Goal: Task Accomplishment & Management: Manage account settings

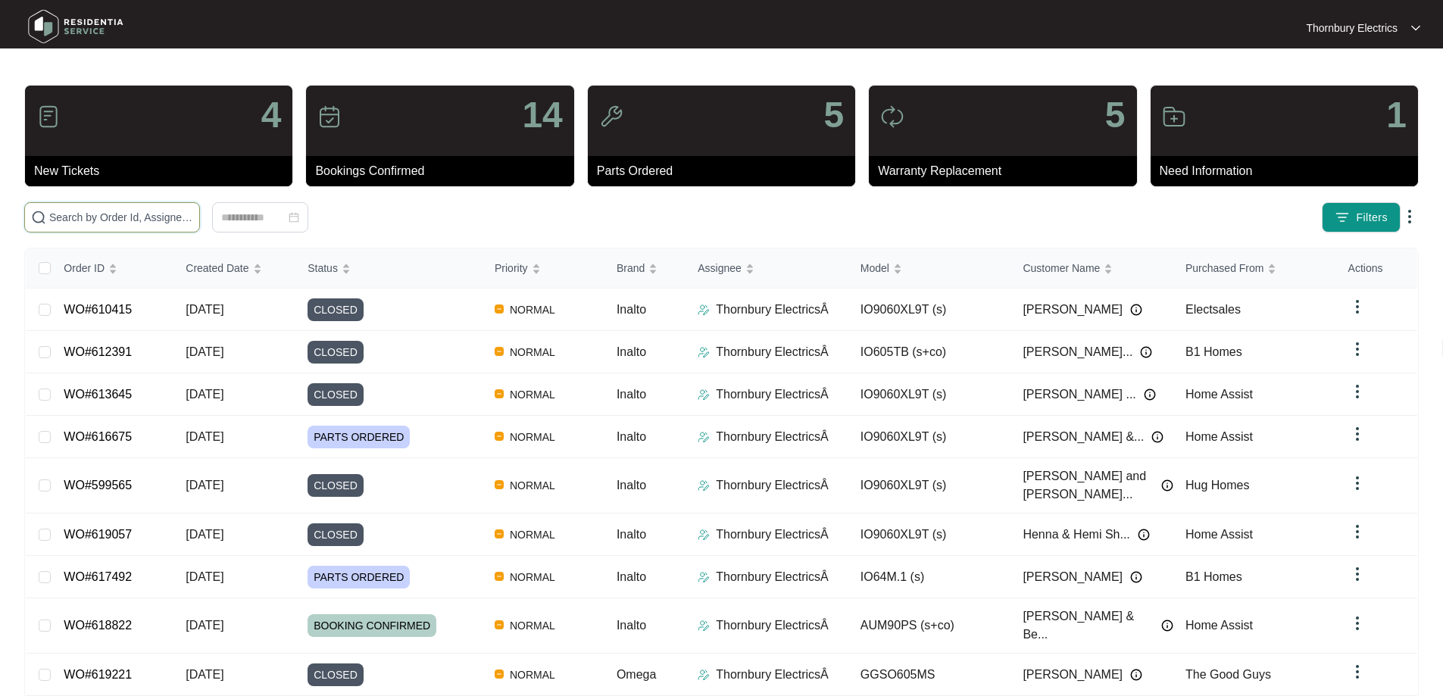
click at [193, 209] on input "text" at bounding box center [121, 217] width 144 height 17
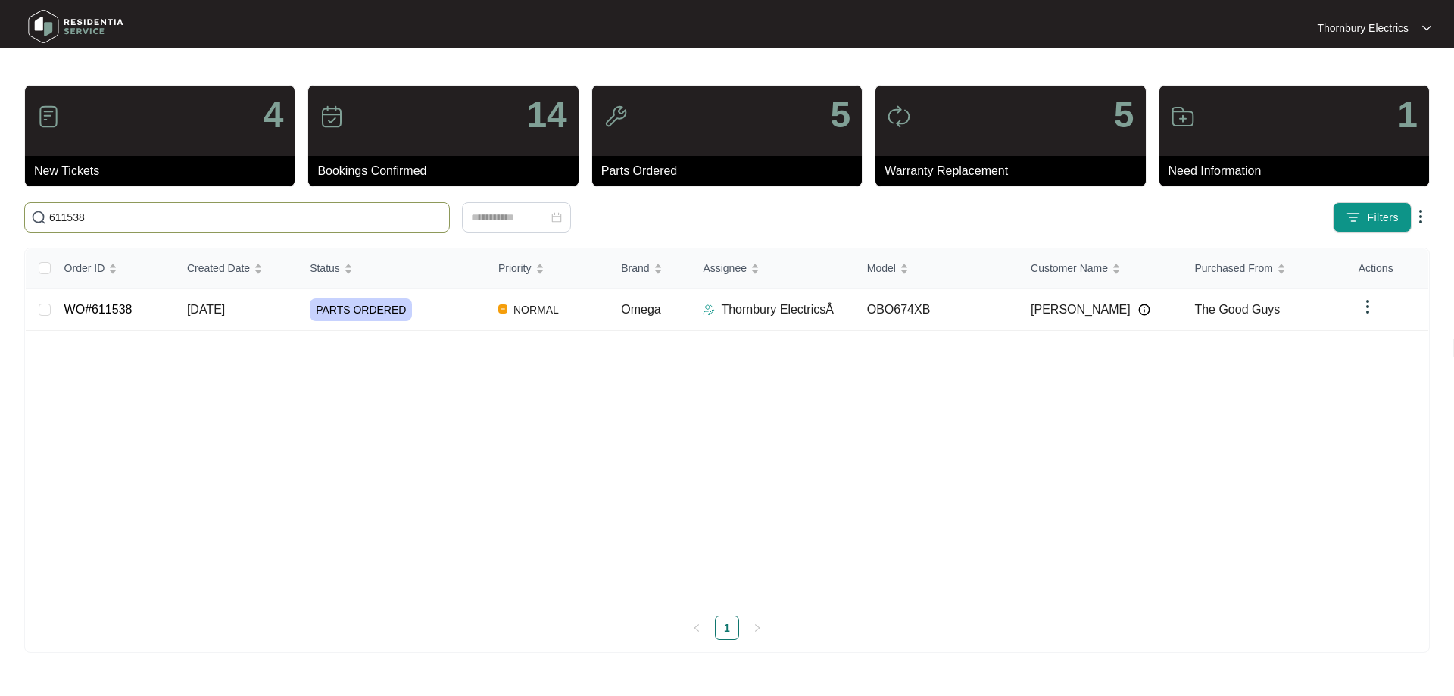
type input "611538"
click at [384, 303] on span "PARTS ORDERED" at bounding box center [361, 309] width 102 height 23
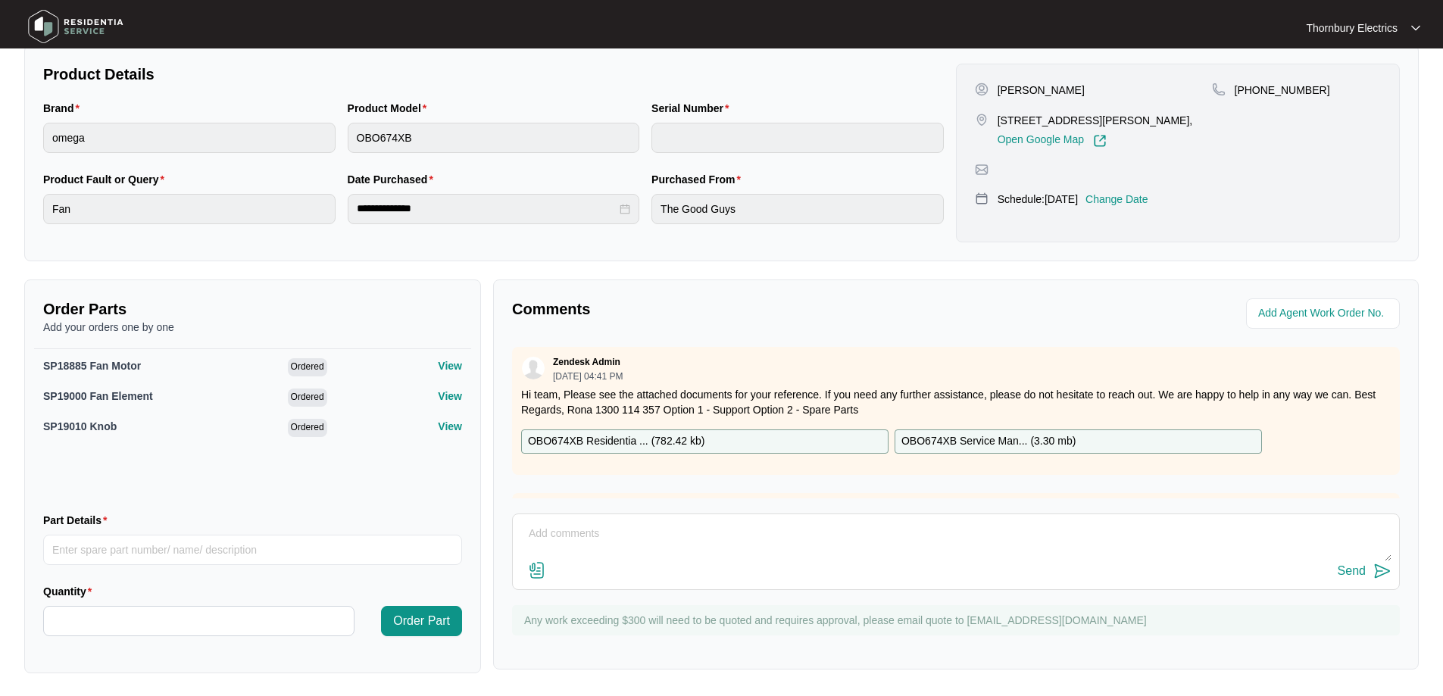
scroll to position [312, 0]
click at [185, 548] on input "Part Details" at bounding box center [252, 548] width 419 height 30
paste input "32032644"
type input "32032644"
click at [189, 611] on input "Quantity" at bounding box center [199, 619] width 310 height 29
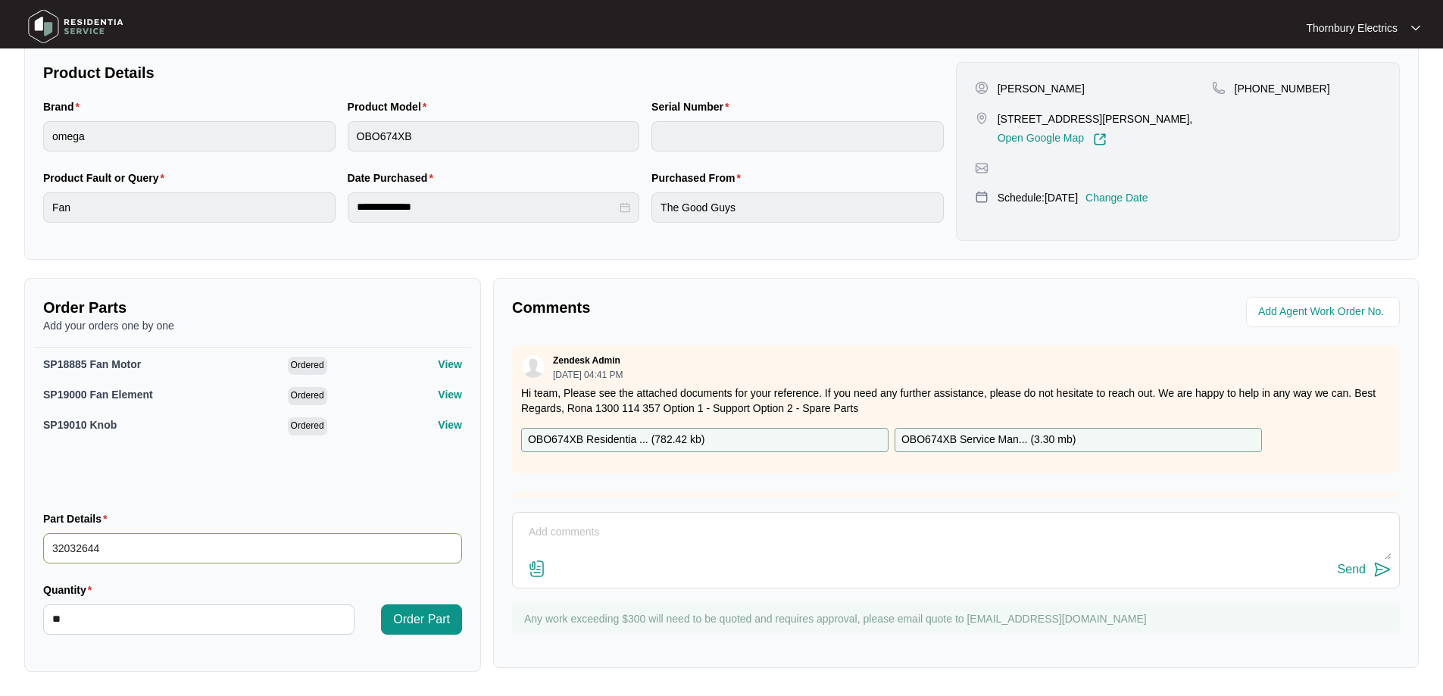
type input "*"
click at [214, 552] on input "32032644" at bounding box center [252, 548] width 419 height 30
type input "32032644 fan motor"
click at [417, 623] on span "Order Part" at bounding box center [421, 620] width 57 height 18
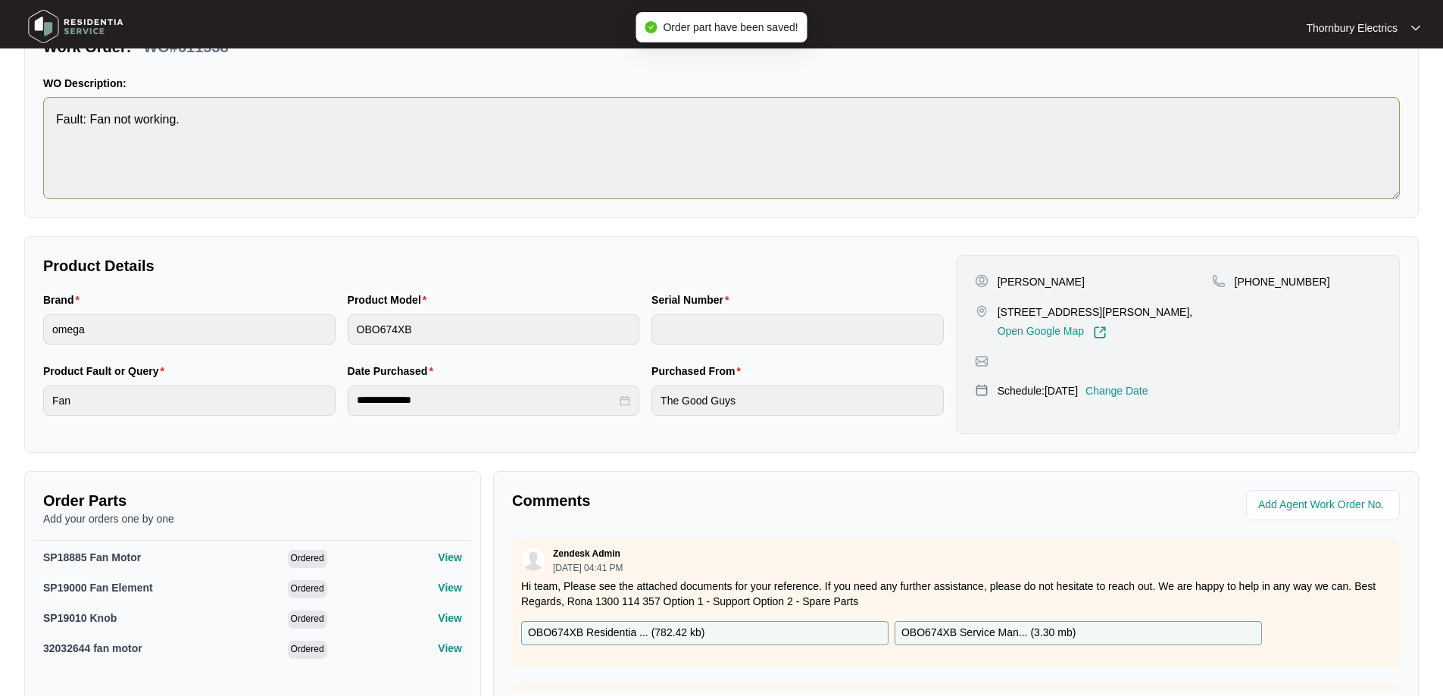
scroll to position [0, 0]
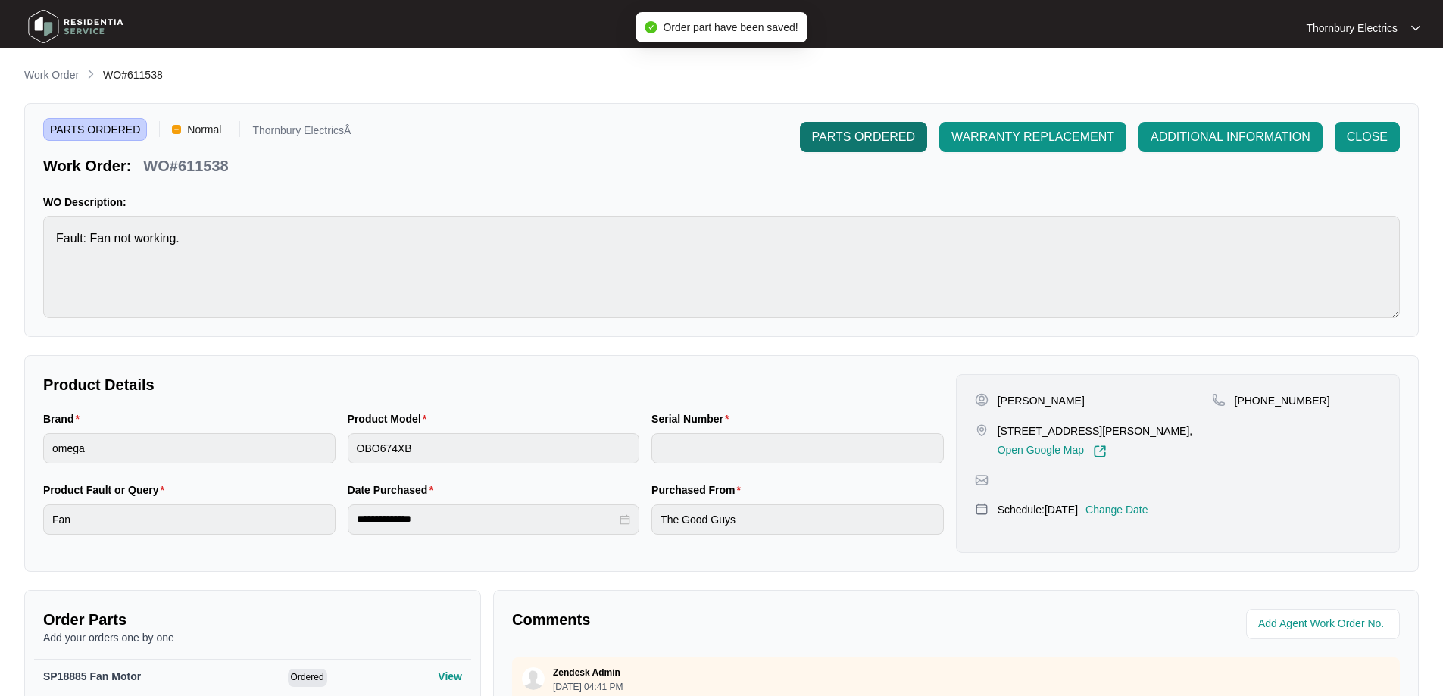
click at [870, 134] on span "PARTS ORDERED" at bounding box center [863, 137] width 103 height 18
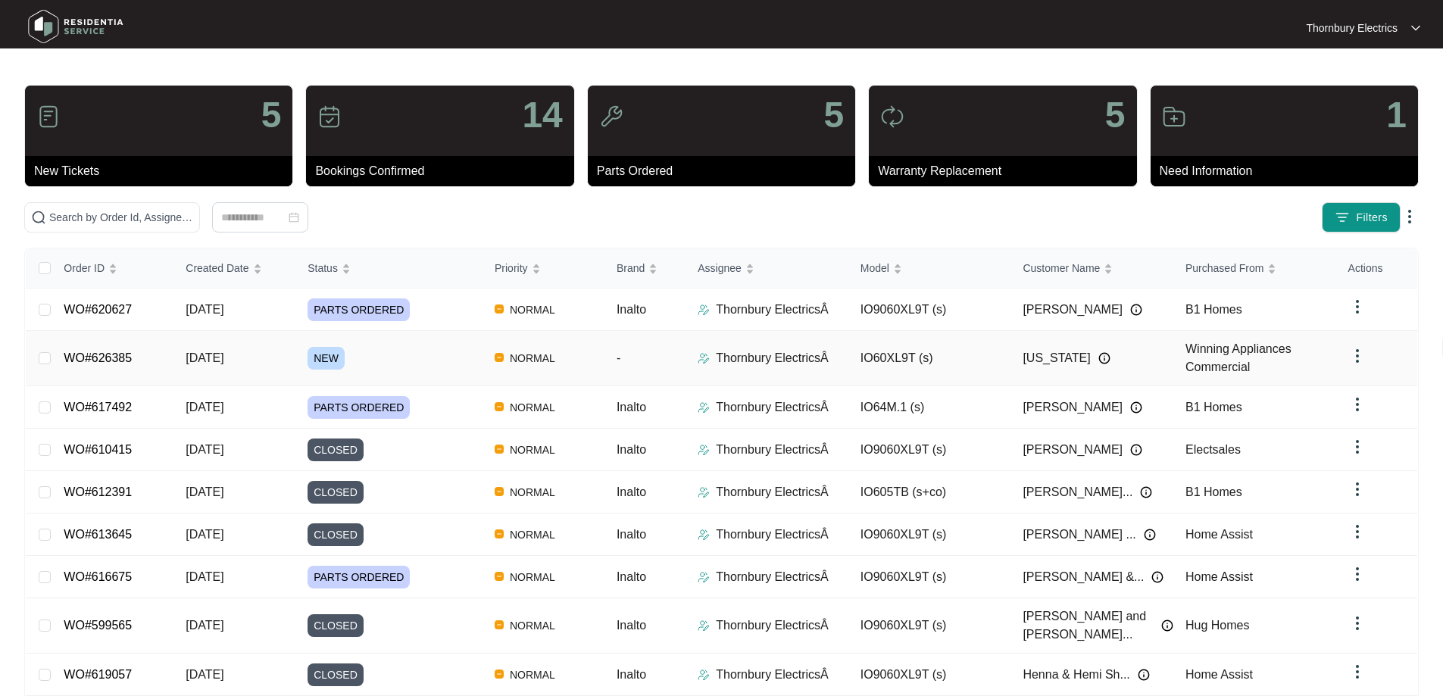
click at [321, 358] on span "NEW" at bounding box center [326, 358] width 37 height 23
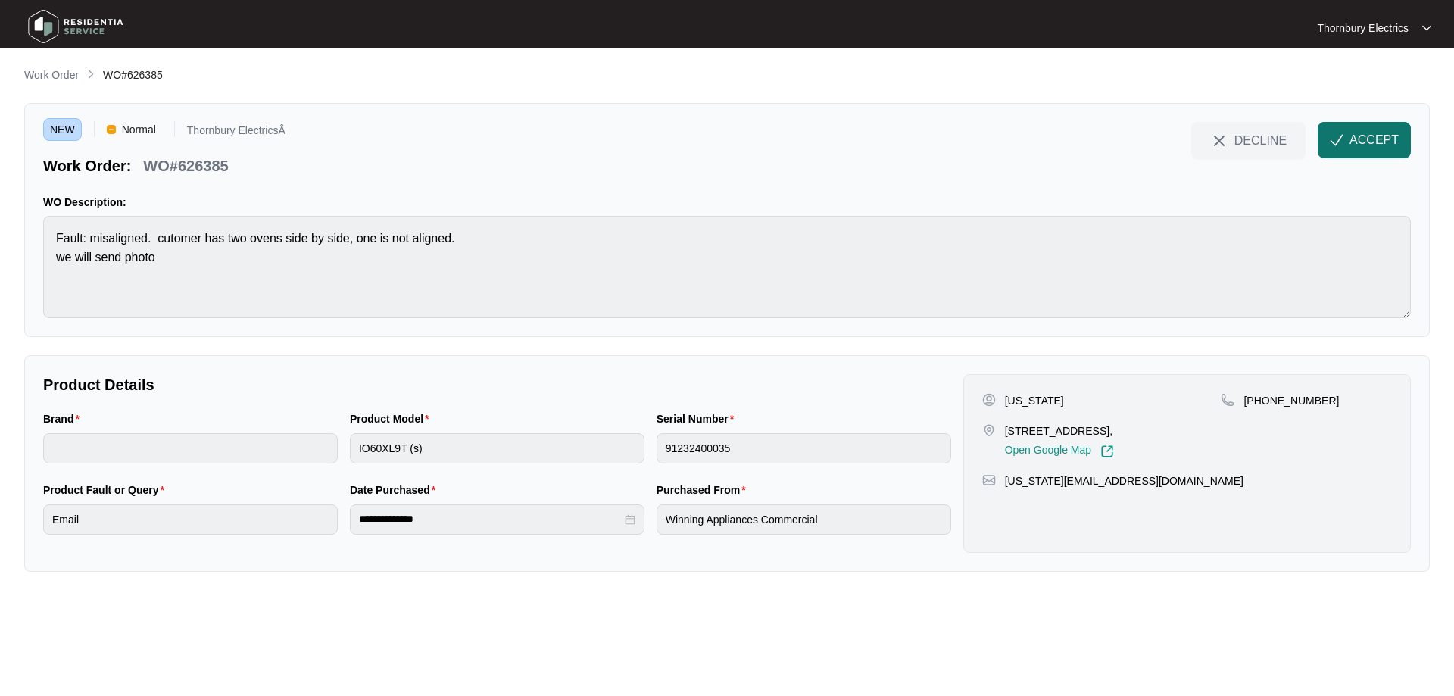
click at [1394, 136] on span "ACCEPT" at bounding box center [1374, 140] width 49 height 18
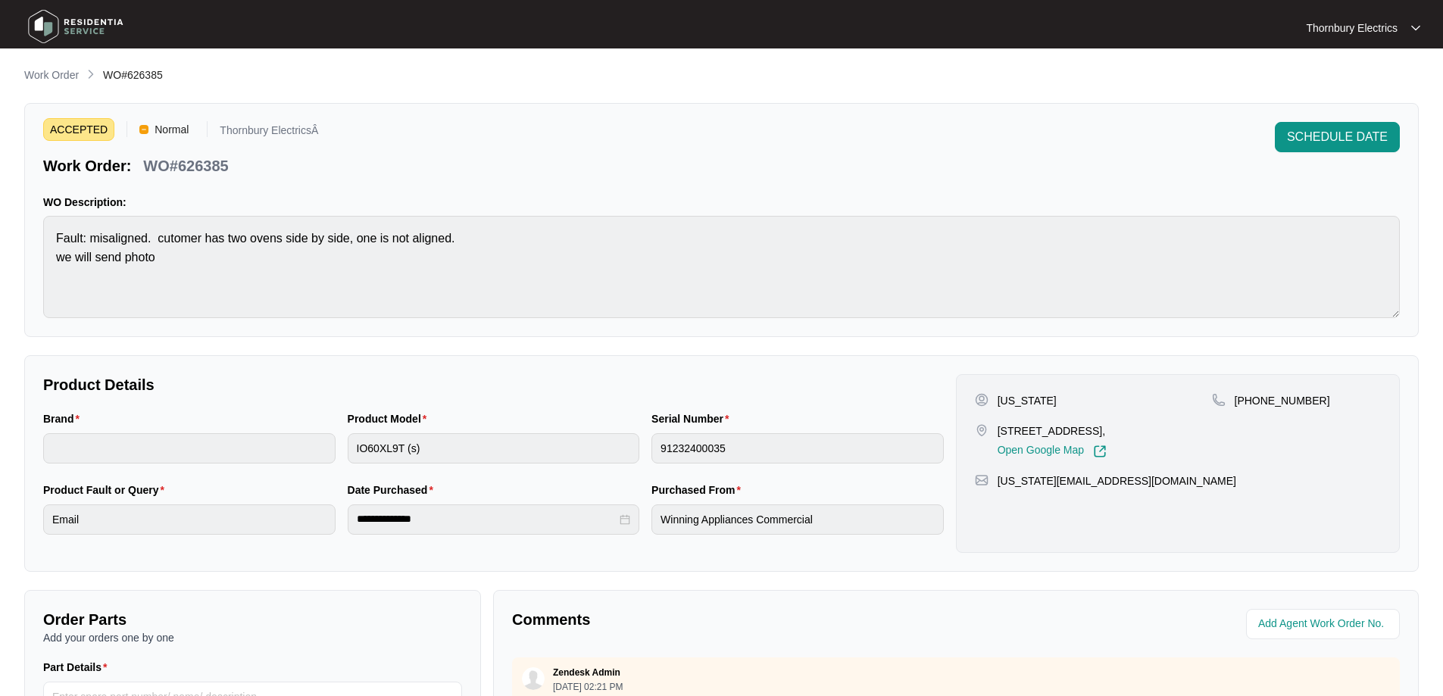
drag, startPoint x: 997, startPoint y: 430, endPoint x: 1089, endPoint y: 433, distance: 92.4
click at [1089, 433] on p "77 Hermitage Drive, The Vines Western Australia 6069, Australia," at bounding box center [1052, 430] width 109 height 15
copy p "77 Hermitage Drive"
drag, startPoint x: 1315, startPoint y: 407, endPoint x: 1253, endPoint y: 404, distance: 62.2
click at [1253, 404] on div "+61410341838" at bounding box center [1296, 400] width 169 height 15
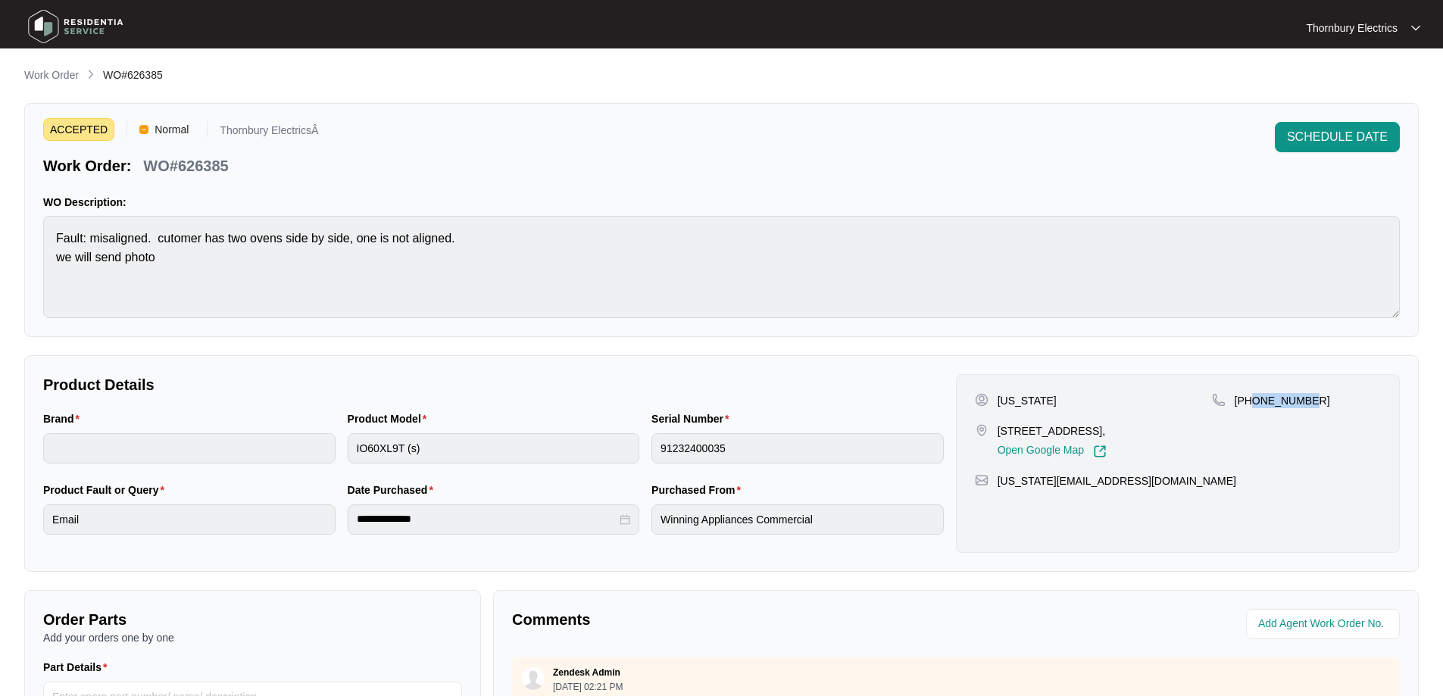
copy p "410341838"
click at [1032, 413] on div "Washington 77 Hermitage Drive, The Vines Western Australia 6069, Australia, Ope…" at bounding box center [1093, 425] width 237 height 65
click at [1037, 402] on p "Washington" at bounding box center [1027, 400] width 59 height 15
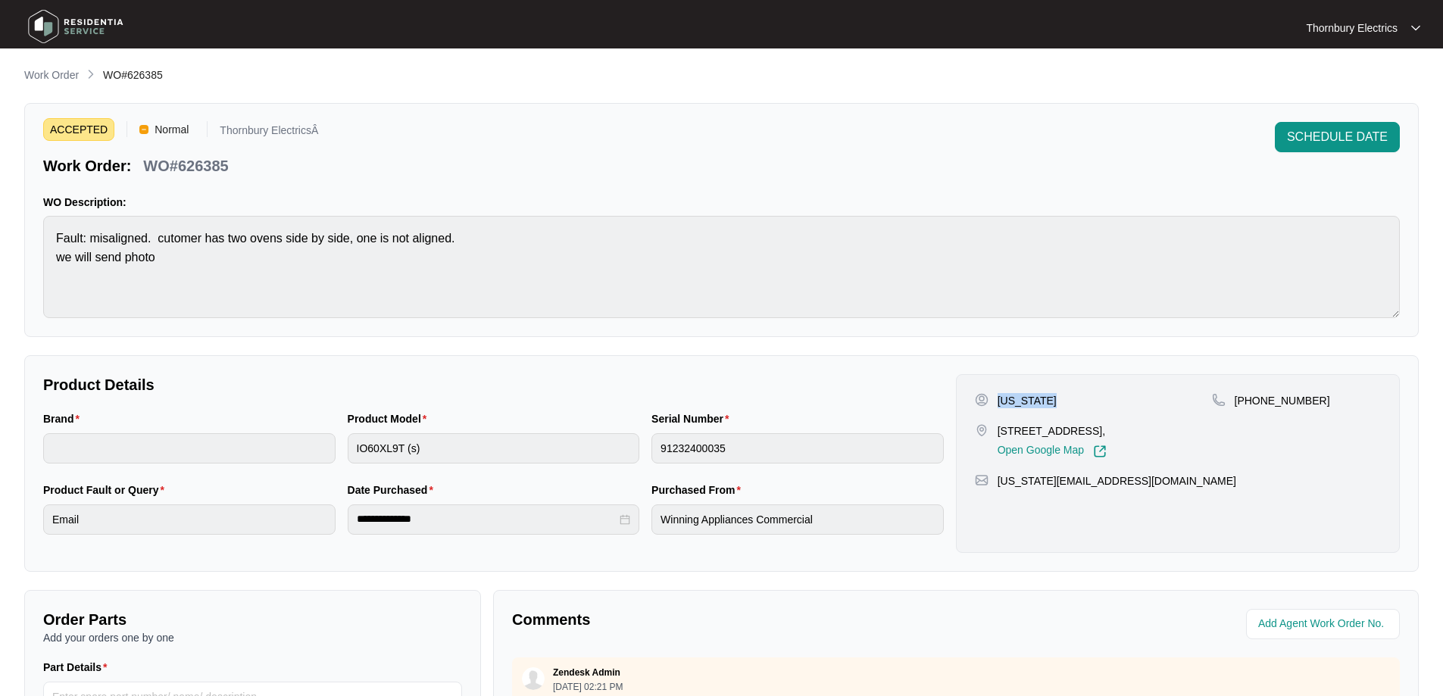
copy p "Washington"
drag, startPoint x: 1201, startPoint y: 496, endPoint x: 1001, endPoint y: 508, distance: 200.3
click at [1001, 508] on div "Washington 77 Hermitage Drive, The Vines Western Australia 6069, Australia, Ope…" at bounding box center [1178, 463] width 444 height 179
copy p "washington@westcoastresidential.com.au"
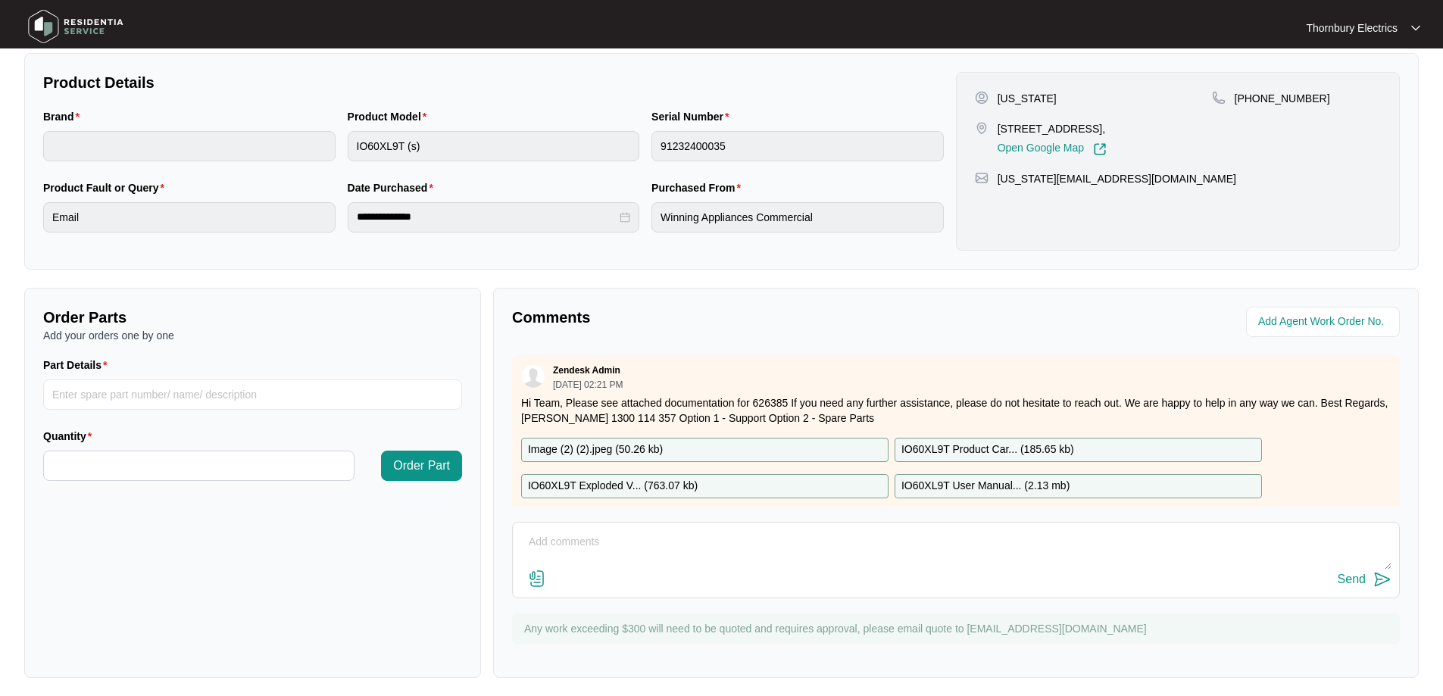
scroll to position [309, 0]
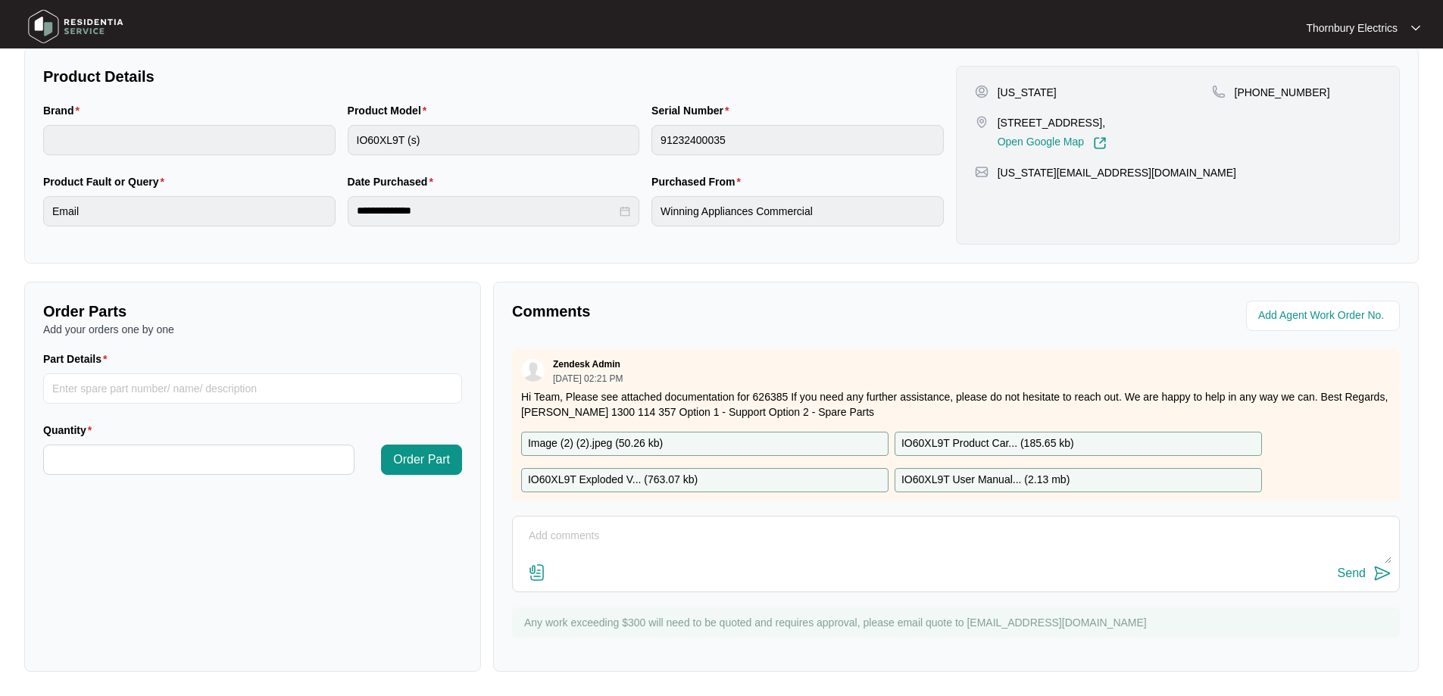
click at [733, 445] on div "Image (2) (2).jpeg ( 50.26 kb )" at bounding box center [704, 444] width 367 height 24
click at [958, 440] on p "IO60XL9T Product Car... ( 185.65 kb )" at bounding box center [987, 444] width 173 height 17
click at [704, 476] on div "IO60XL9T Exploded V... ( 763.07 kb )" at bounding box center [704, 480] width 367 height 24
click at [949, 473] on p "IO60XL9T User Manual... ( 2.13 mb )" at bounding box center [985, 480] width 168 height 17
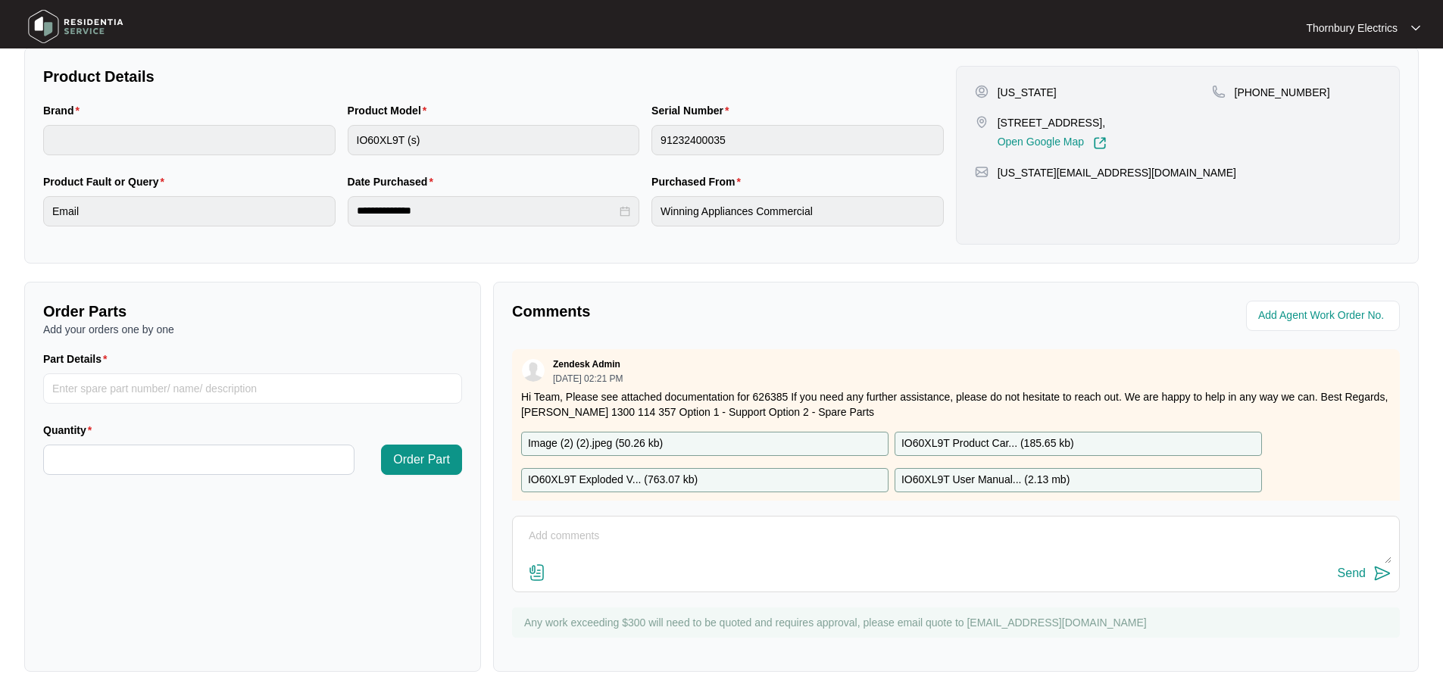
scroll to position [82, 0]
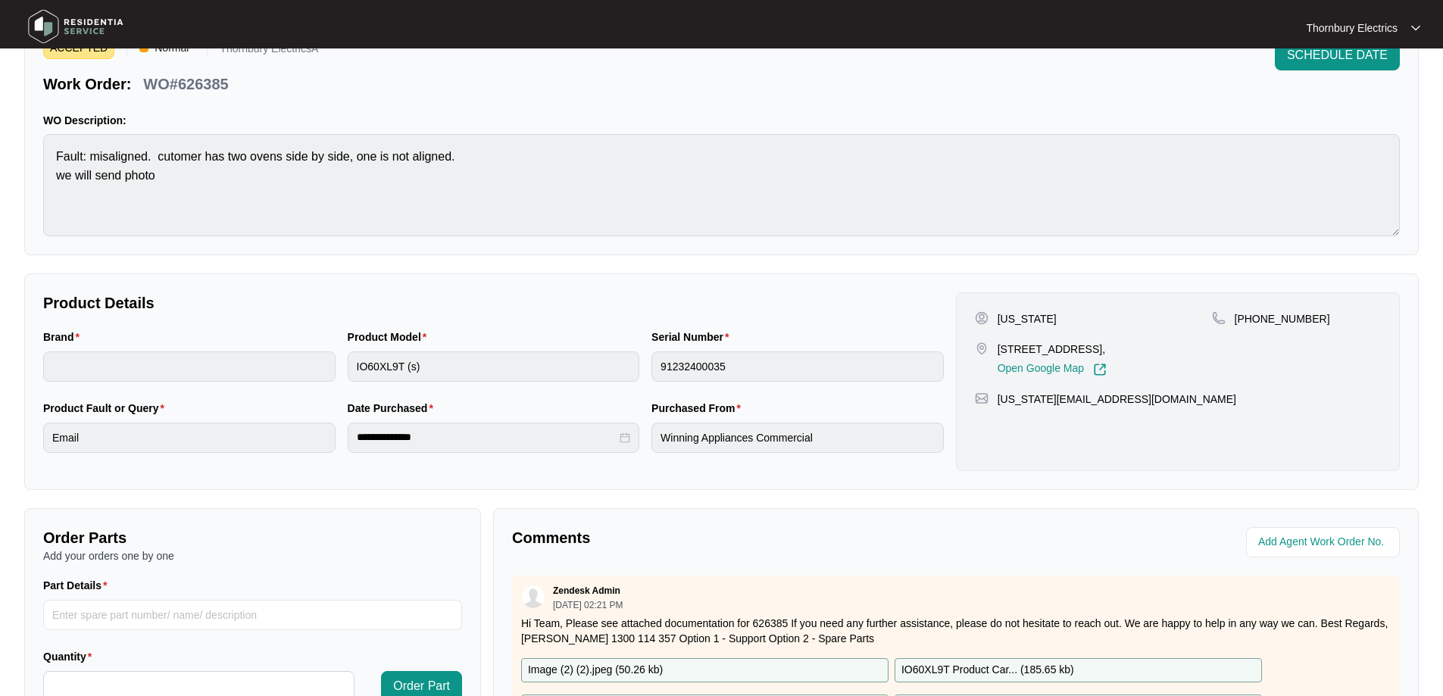
click at [704, 240] on div "ACCEPTED Normal Thornbury ElectricsÂ Work Order: WO#626385 SCHEDULE DATE WO Des…" at bounding box center [721, 138] width 1395 height 234
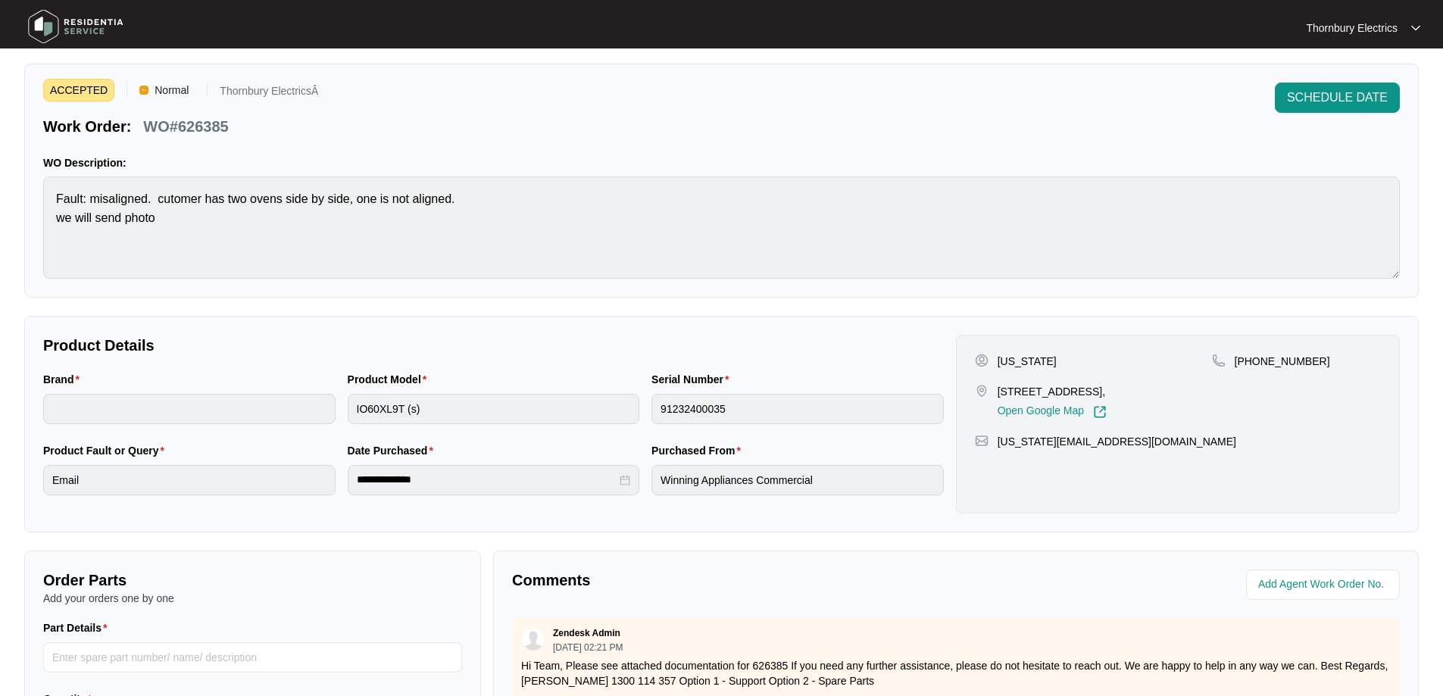
scroll to position [0, 0]
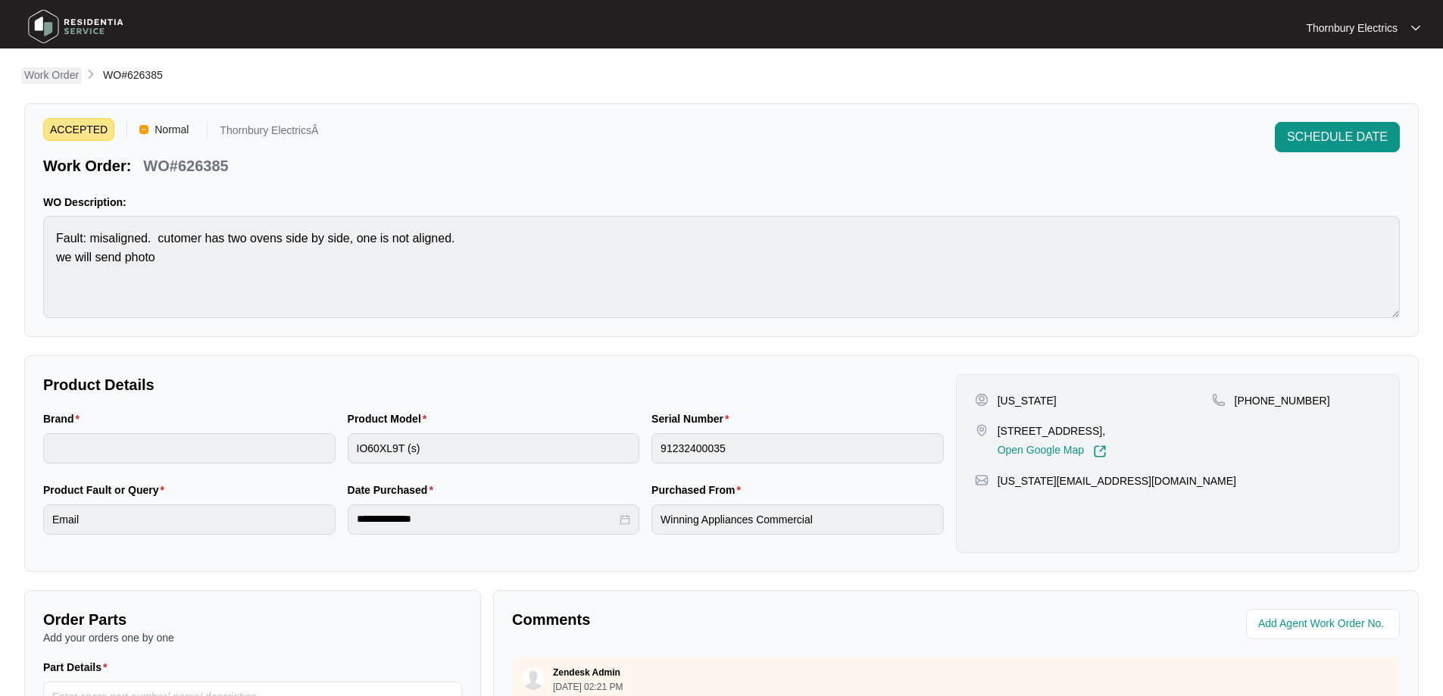
click at [79, 76] on p "Work Order" at bounding box center [51, 74] width 55 height 15
